Goal: Task Accomplishment & Management: Use online tool/utility

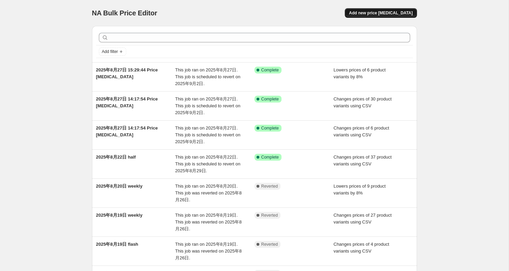
click at [385, 13] on span "Add new price [MEDICAL_DATA]" at bounding box center [381, 12] width 64 height 5
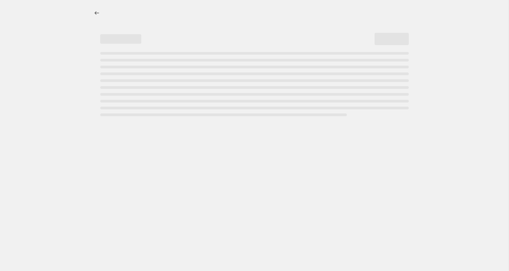
select select "percentage"
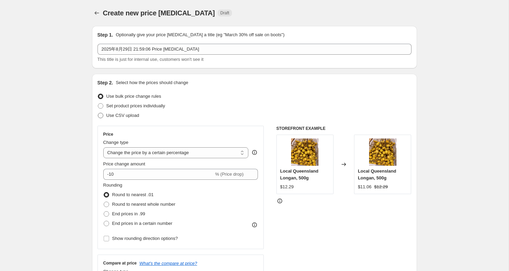
click at [128, 118] on span "Use CSV upload" at bounding box center [122, 115] width 33 height 7
click at [98, 113] on input "Use CSV upload" at bounding box center [98, 113] width 0 height 0
radio input "true"
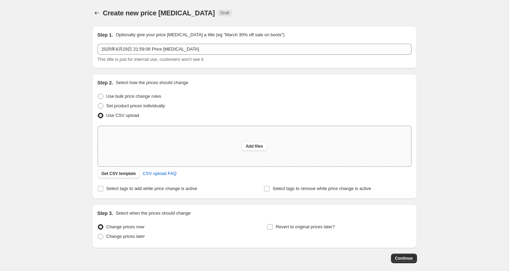
click at [237, 140] on div "Add files" at bounding box center [254, 146] width 313 height 40
type input "C:\fakepath\8.29 half price.csv"
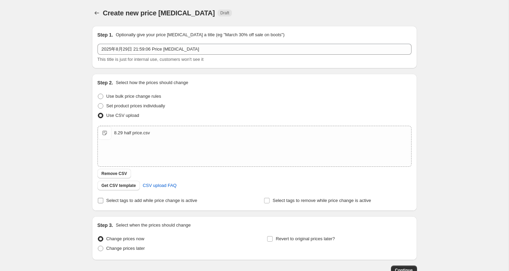
click at [168, 199] on span "Select tags to add while price change is active" at bounding box center [151, 200] width 91 height 5
click at [103, 199] on input "Select tags to add while price change is active" at bounding box center [100, 200] width 5 height 5
checkbox input "true"
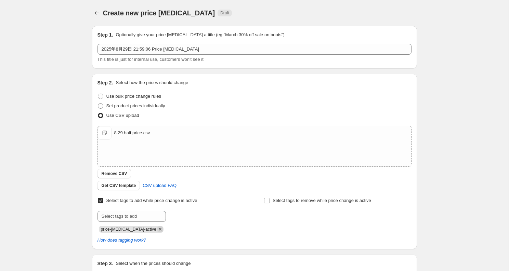
click at [159, 229] on icon "Remove price-change-job-active" at bounding box center [160, 229] width 2 height 2
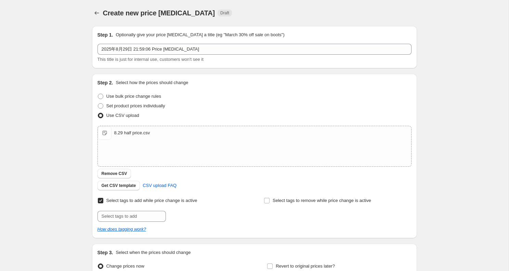
click at [152, 222] on div "Select tags to add while price change is active Submit Select tags to remove wh…" at bounding box center [254, 214] width 314 height 37
click at [149, 219] on input "text" at bounding box center [131, 216] width 68 height 11
type input "half-price"
click at [192, 218] on span "half-price" at bounding box center [190, 215] width 18 height 5
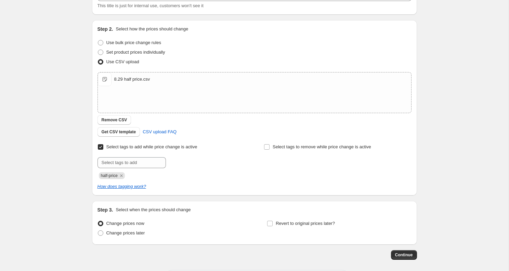
scroll to position [84, 0]
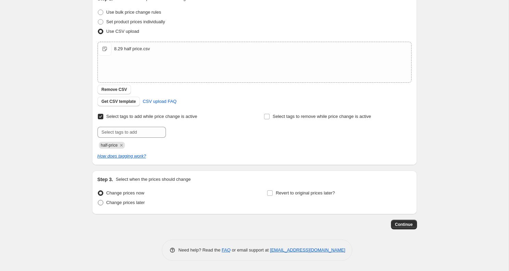
click at [141, 204] on span "Change prices later" at bounding box center [125, 202] width 39 height 5
click at [98, 200] on input "Change prices later" at bounding box center [98, 200] width 0 height 0
radio input "true"
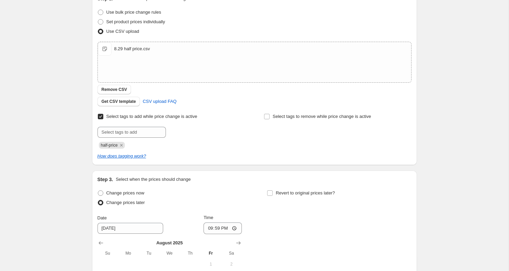
scroll to position [212, 0]
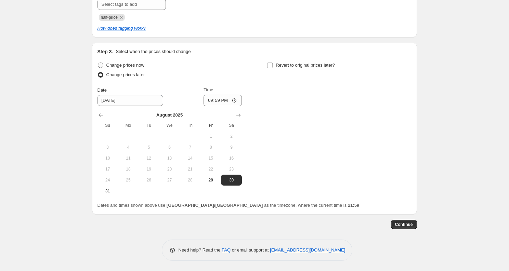
click at [120, 66] on span "Change prices now" at bounding box center [125, 65] width 38 height 5
click at [98, 63] on input "Change prices now" at bounding box center [98, 63] width 0 height 0
radio input "true"
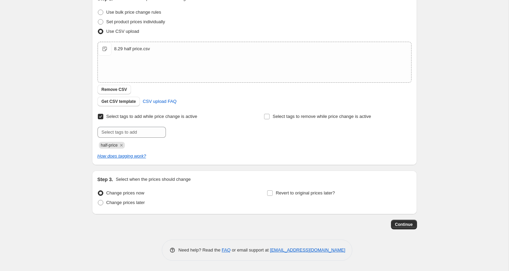
click at [285, 188] on div "Step 3. Select when the prices should change Change prices now Change prices la…" at bounding box center [254, 192] width 314 height 33
click at [282, 191] on span "Revert to original prices later?" at bounding box center [305, 193] width 59 height 5
click at [273, 191] on input "Revert to original prices later?" at bounding box center [269, 193] width 5 height 5
checkbox input "true"
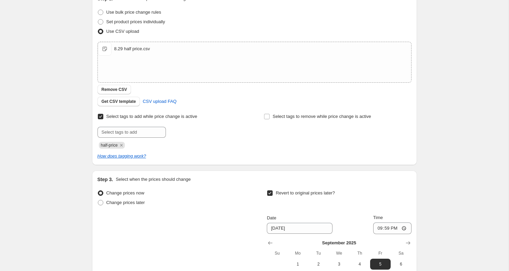
scroll to position [201, 0]
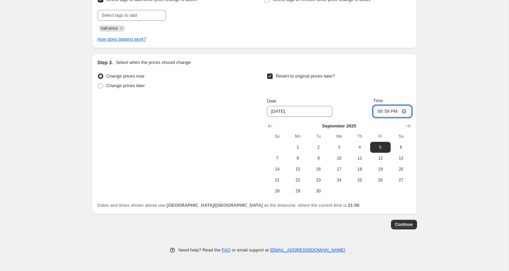
click at [389, 111] on input "21:59" at bounding box center [392, 112] width 38 height 12
type input "22:00"
click at [405, 221] on button "Continue" at bounding box center [404, 225] width 26 height 10
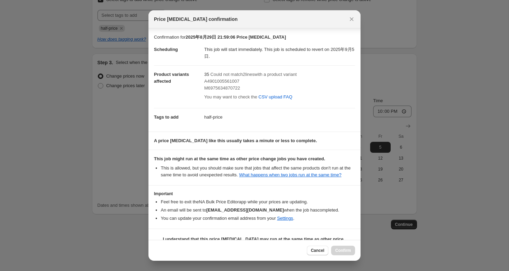
scroll to position [23, 0]
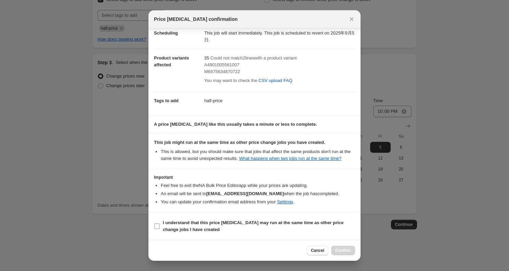
click at [250, 227] on span "I understand that this price [MEDICAL_DATA] may run at the same time as other p…" at bounding box center [259, 227] width 192 height 14
click at [160, 227] on input "I understand that this price [MEDICAL_DATA] may run at the same time as other p…" at bounding box center [156, 226] width 5 height 5
checkbox input "true"
click at [344, 250] on span "Confirm" at bounding box center [343, 250] width 16 height 5
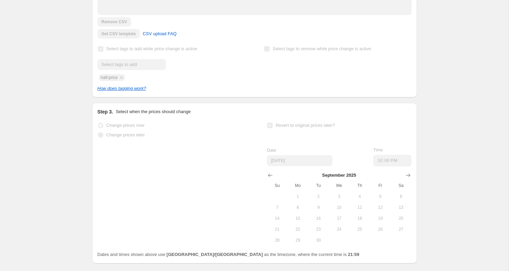
scroll to position [219, 0]
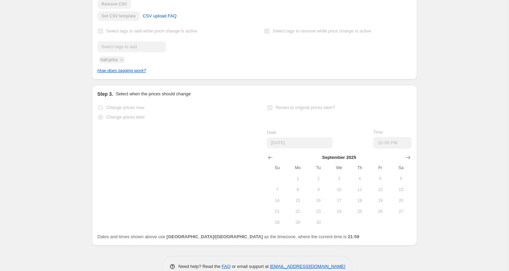
click at [54, 112] on div "2025年8月29日 21:59:06 Price [MEDICAL_DATA]. This page is ready 2025年8月29日 21:59:0…" at bounding box center [254, 34] width 509 height 507
